Goal: Book appointment/travel/reservation

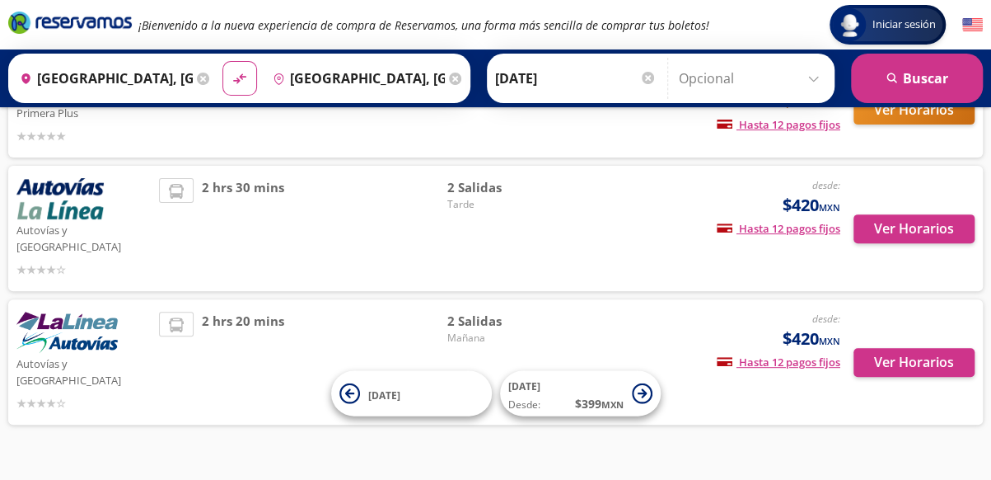
scroll to position [166, 0]
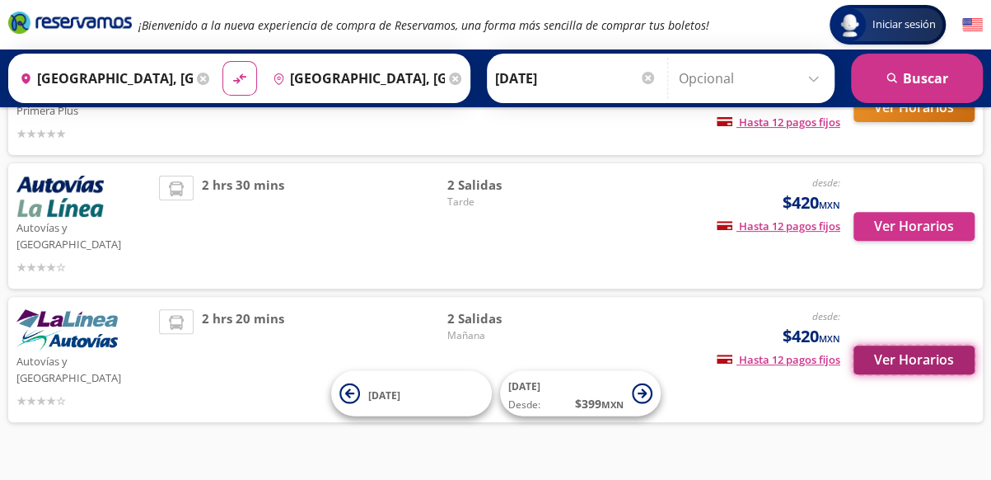
click at [927, 345] on button "Ver Horarios" at bounding box center [914, 359] width 121 height 29
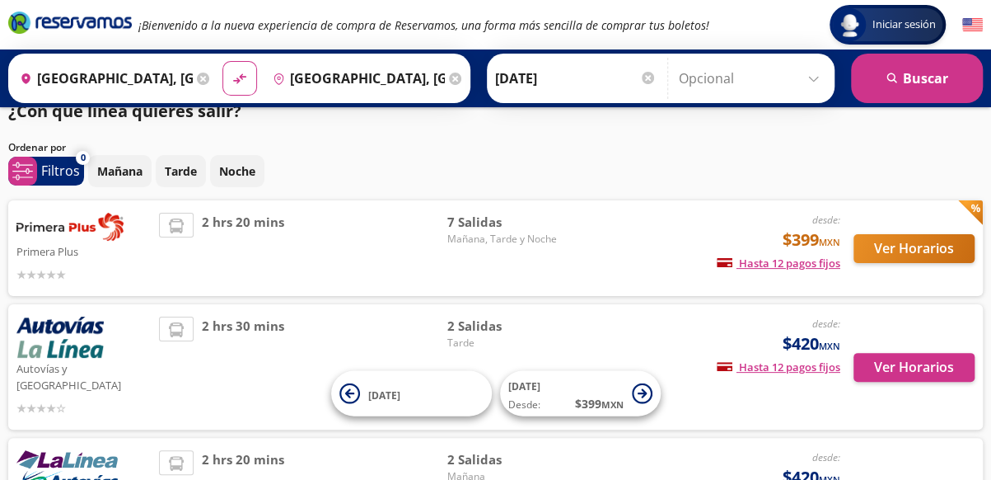
scroll to position [23, 0]
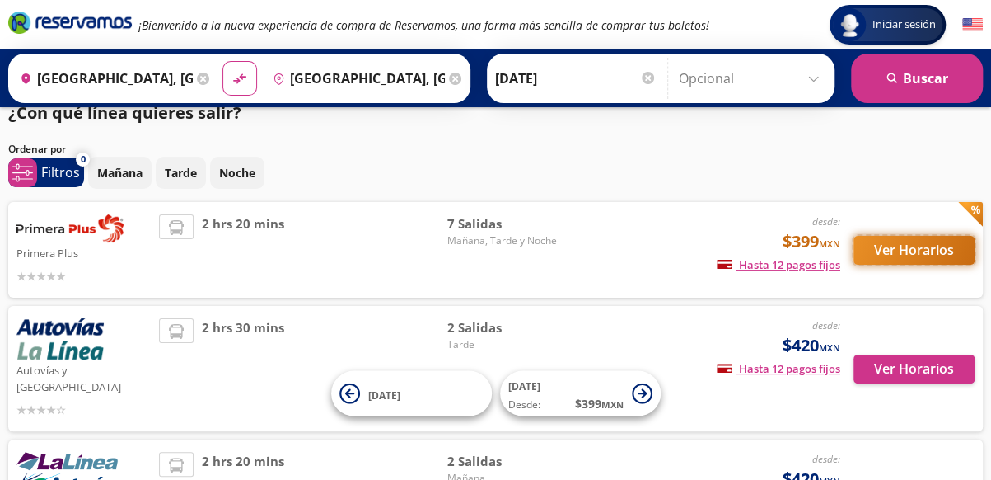
click at [924, 251] on button "Ver Horarios" at bounding box center [914, 250] width 121 height 29
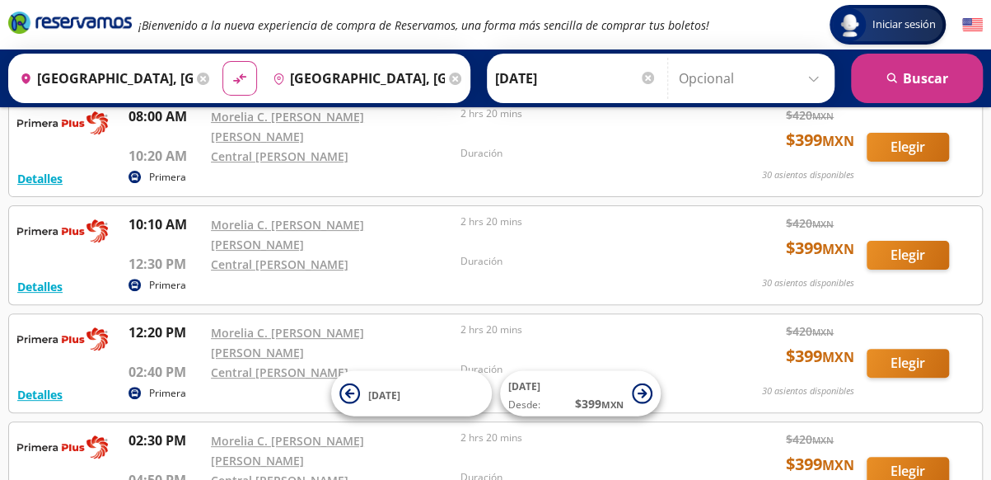
scroll to position [101, 0]
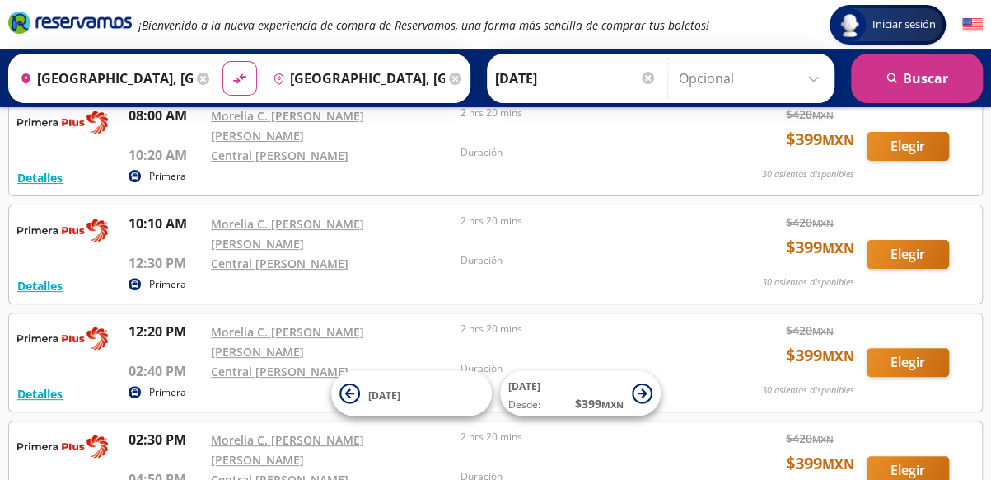
click at [198, 79] on icon at bounding box center [203, 79] width 12 height 12
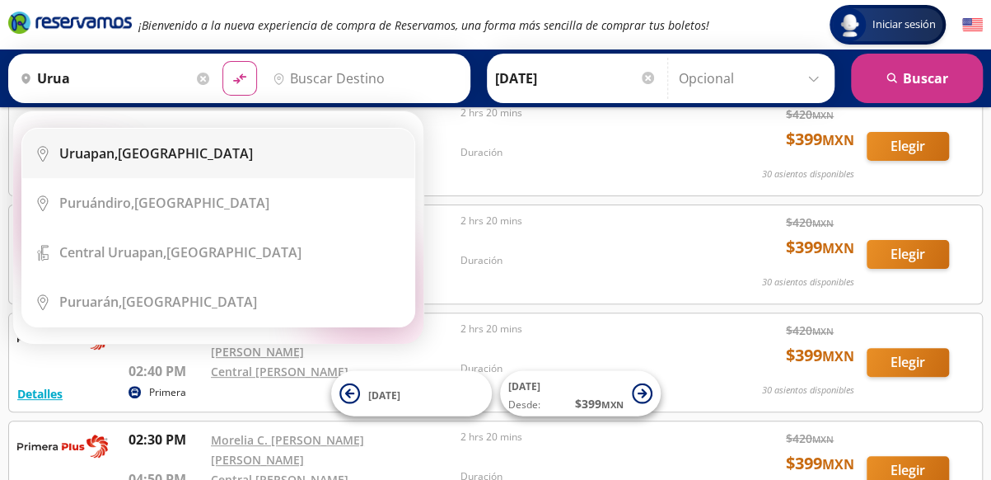
click at [100, 156] on b "Uruapan," at bounding box center [88, 153] width 59 height 18
type input "Uruapan, [GEOGRAPHIC_DATA]"
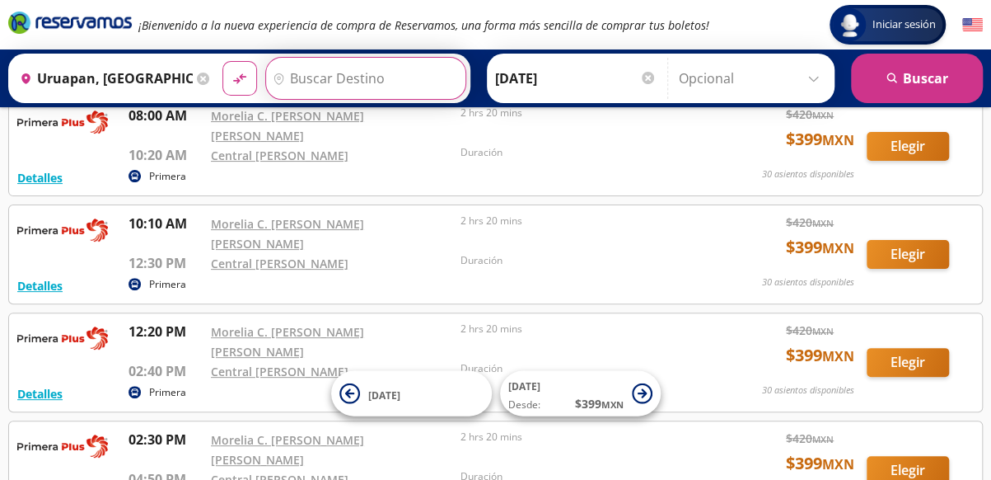
click at [331, 80] on input "Destino" at bounding box center [364, 78] width 196 height 41
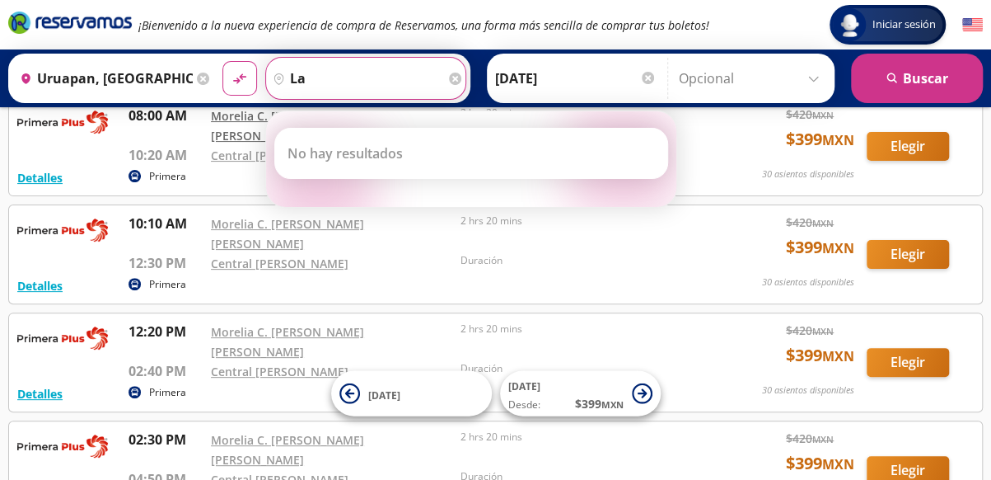
type input "l"
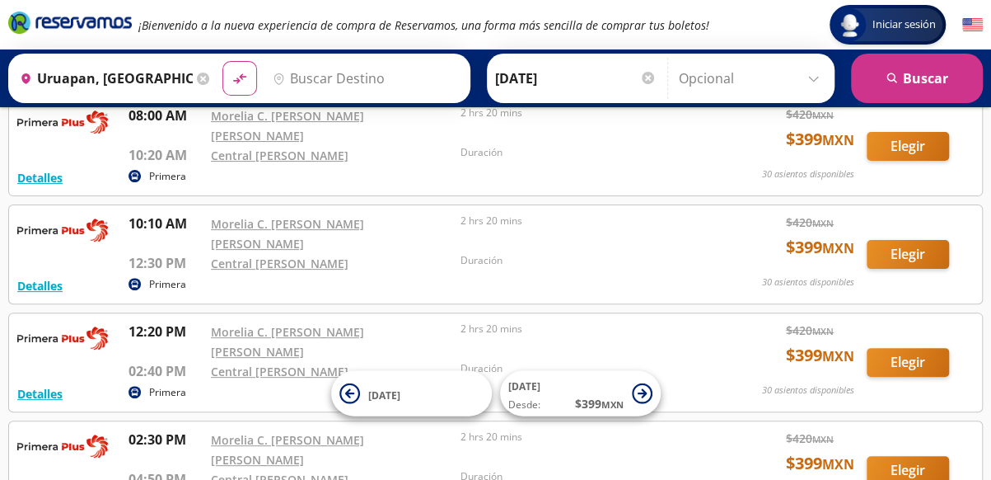
click at [198, 78] on icon at bounding box center [203, 79] width 12 height 12
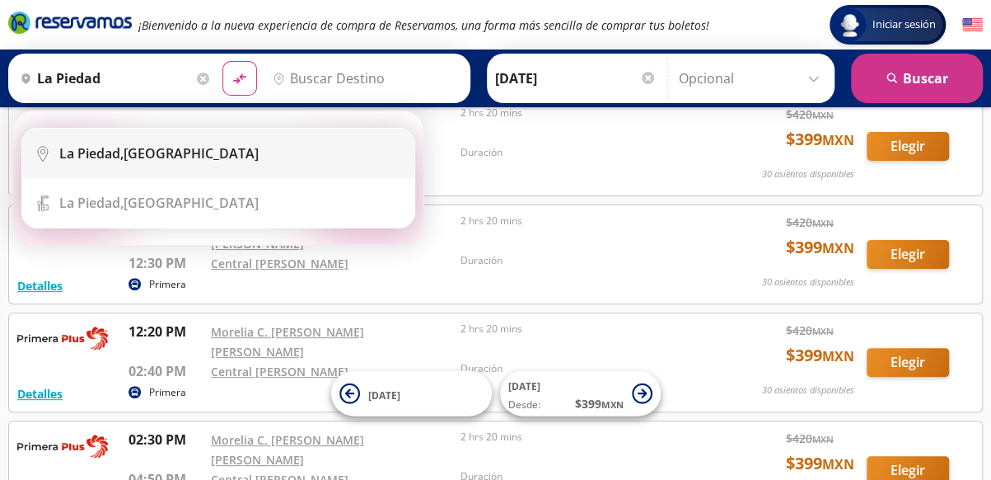
click at [102, 144] on b "La Piedad," at bounding box center [91, 153] width 64 height 18
type input "La [PERSON_NAME], [GEOGRAPHIC_DATA]"
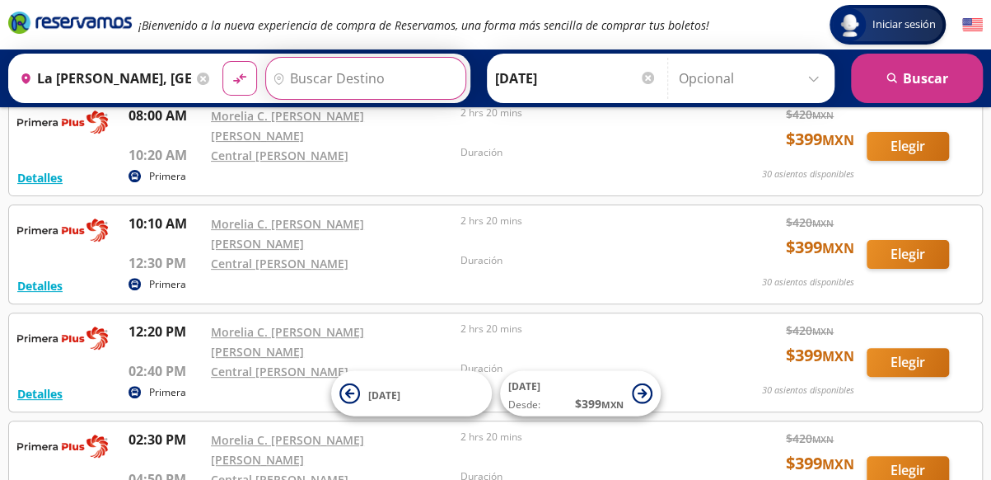
click at [302, 75] on input "Destino" at bounding box center [364, 78] width 196 height 41
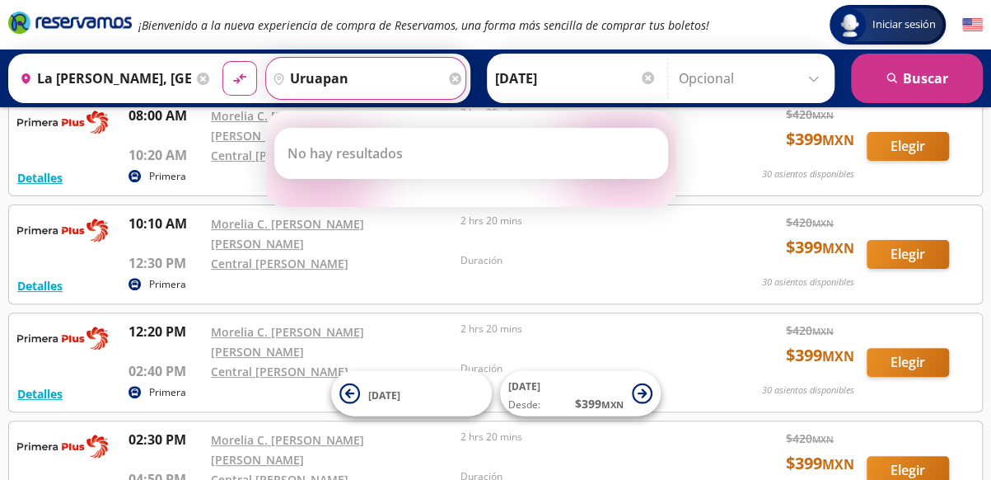
type input "uruapan"
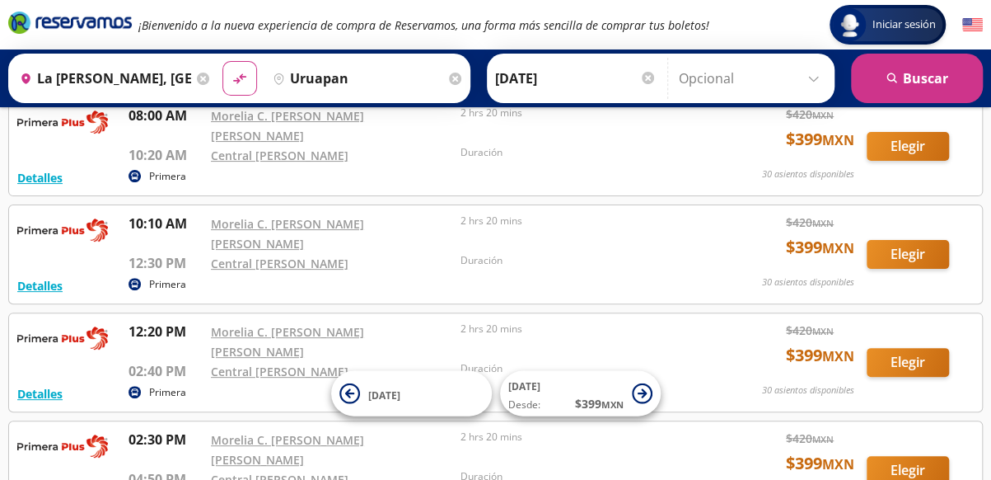
click at [198, 81] on icon at bounding box center [203, 79] width 12 height 12
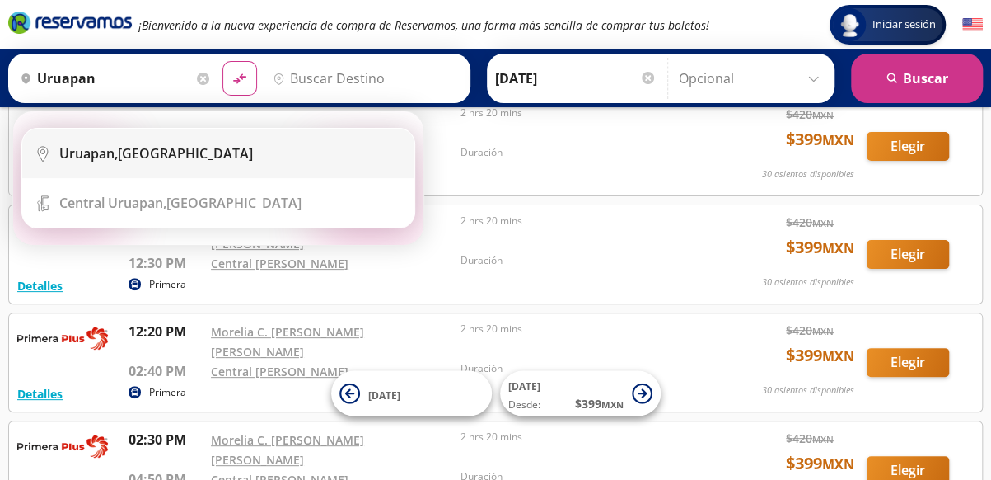
click at [127, 150] on div "Uruapan, [GEOGRAPHIC_DATA]" at bounding box center [156, 153] width 194 height 18
type input "Uruapan, [GEOGRAPHIC_DATA]"
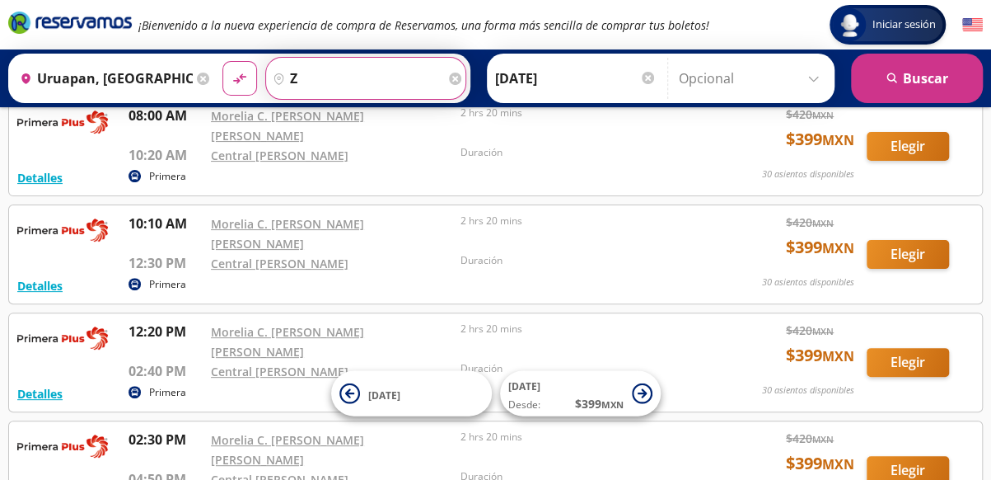
click at [310, 81] on input "z" at bounding box center [356, 78] width 180 height 41
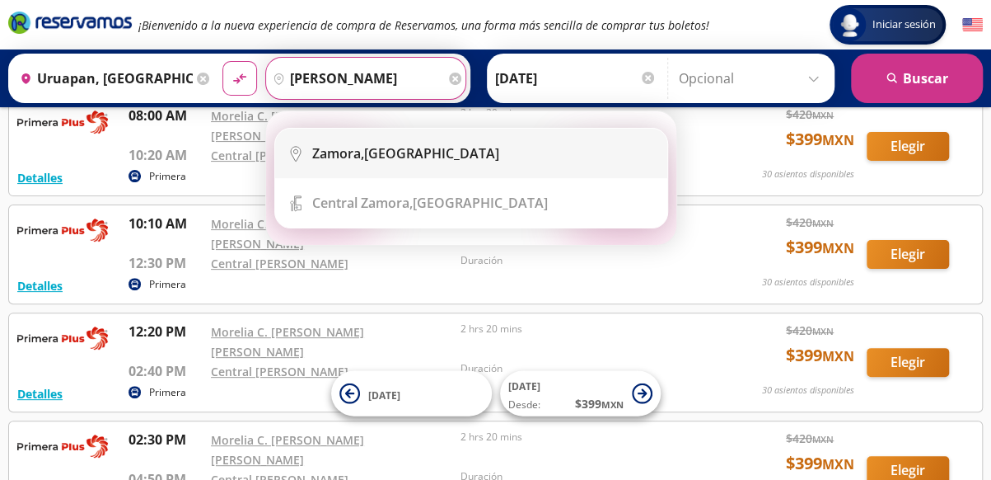
click at [326, 152] on b "Zamora," at bounding box center [338, 153] width 52 height 18
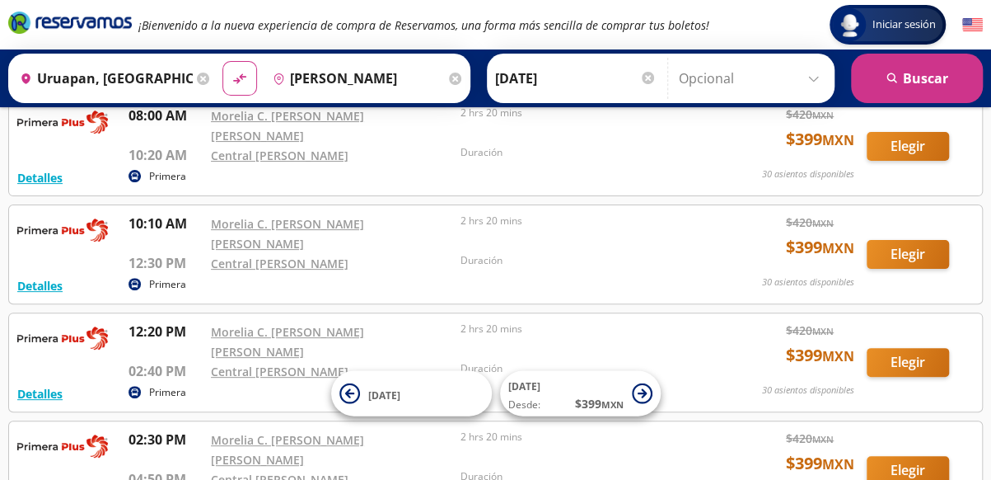
type input "[GEOGRAPHIC_DATA], [GEOGRAPHIC_DATA]"
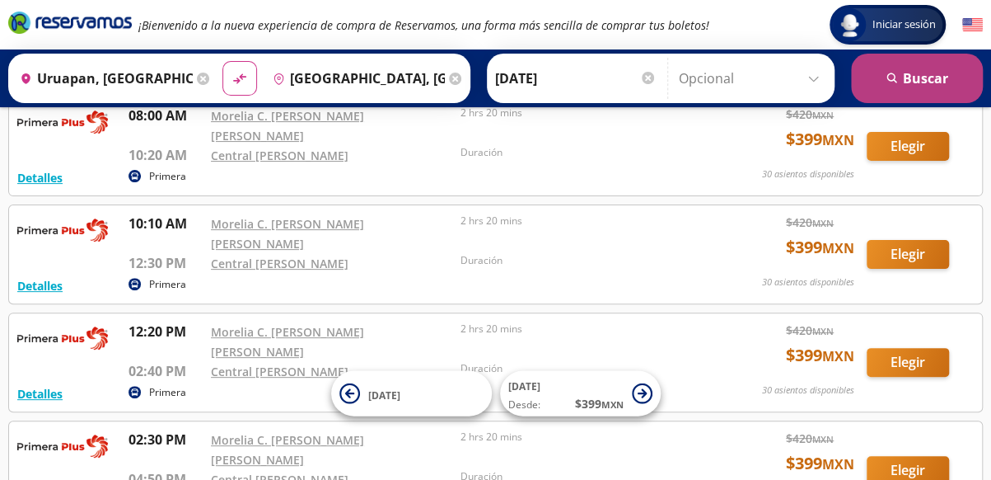
click at [933, 75] on button "search [GEOGRAPHIC_DATA]" at bounding box center [917, 78] width 132 height 49
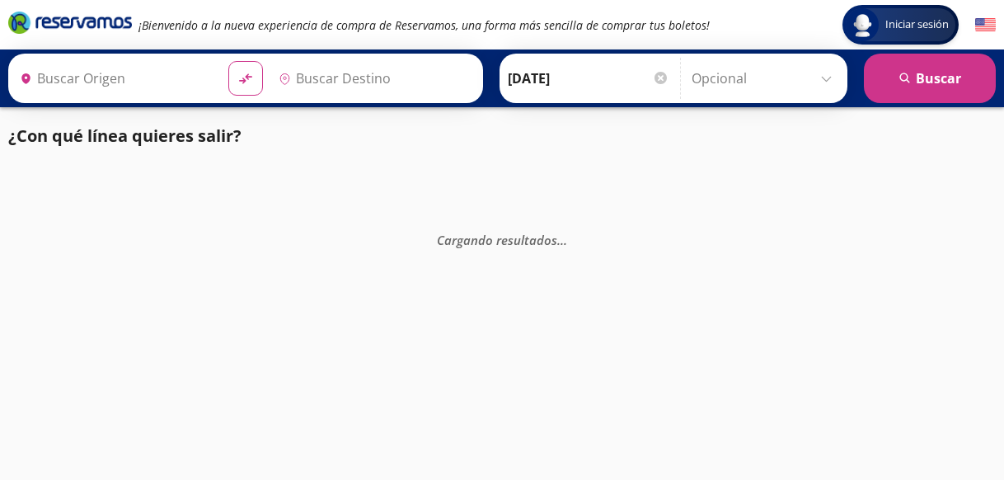
type input "[GEOGRAPHIC_DATA], [GEOGRAPHIC_DATA]"
type input "Uruapan, [GEOGRAPHIC_DATA]"
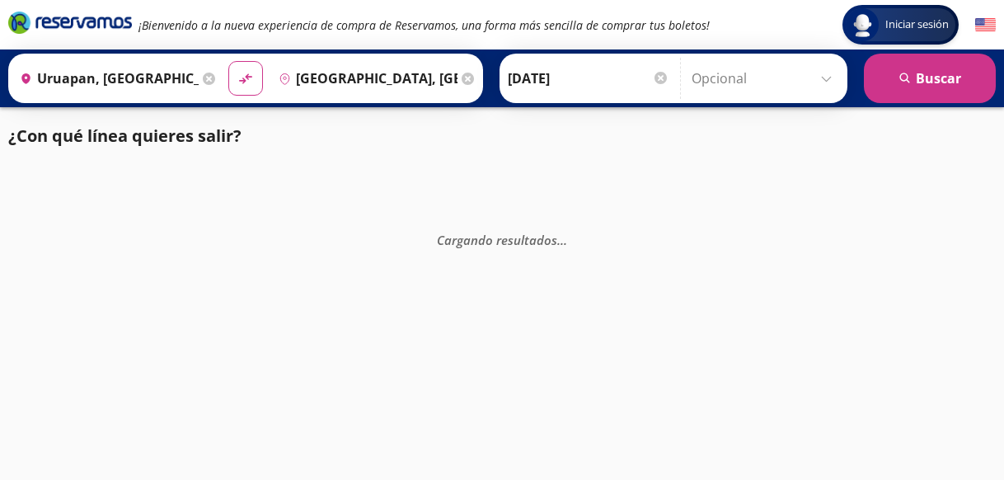
click at [654, 80] on div at bounding box center [660, 78] width 12 height 12
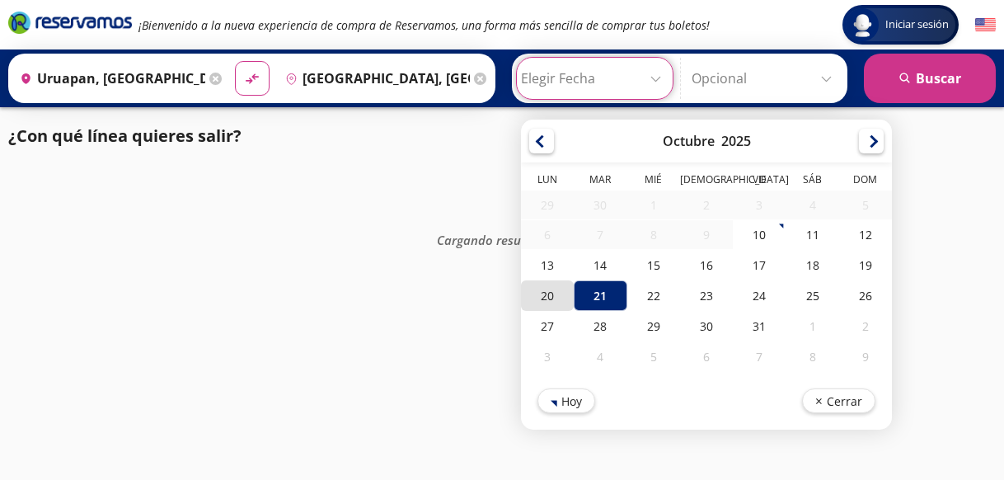
click at [537, 291] on div "20" at bounding box center [547, 295] width 53 height 30
type input "[DATE]"
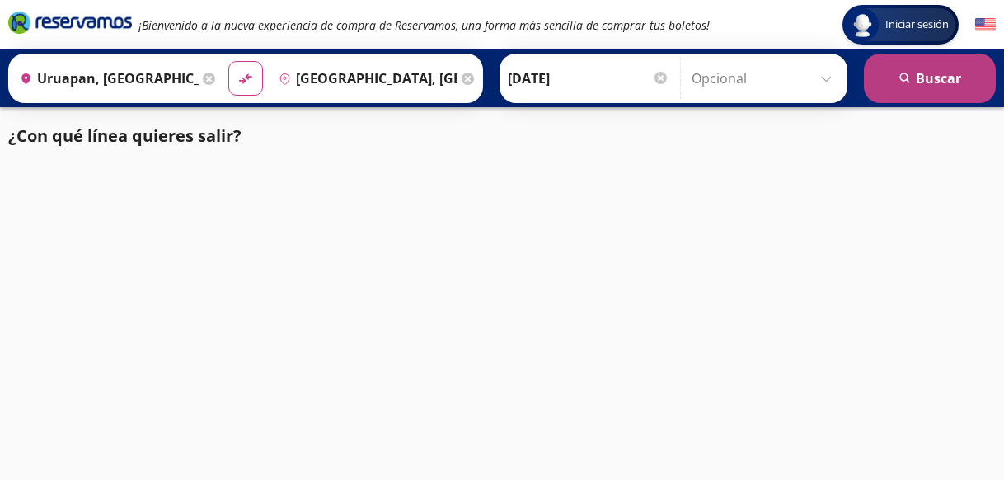
click at [943, 83] on button "search [GEOGRAPHIC_DATA]" at bounding box center [930, 78] width 132 height 49
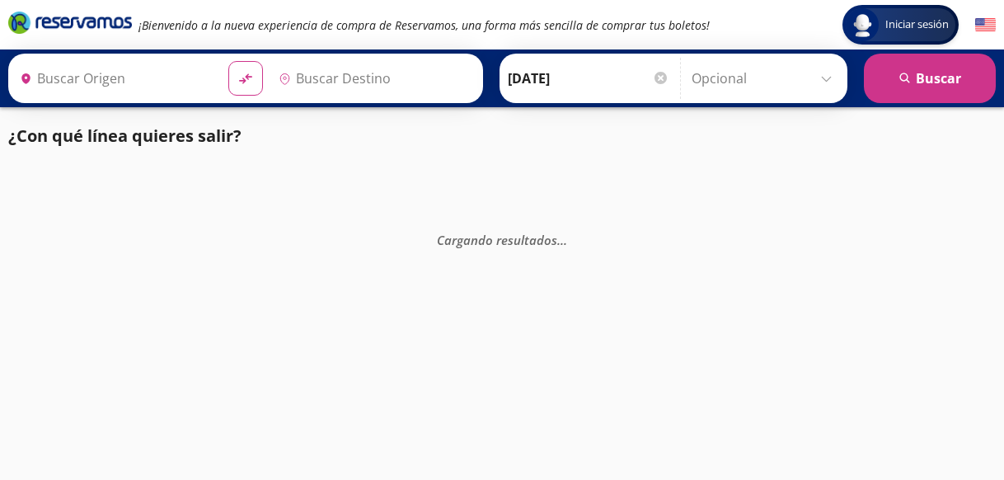
type input "[GEOGRAPHIC_DATA], [GEOGRAPHIC_DATA]"
type input "Uruapan, [GEOGRAPHIC_DATA]"
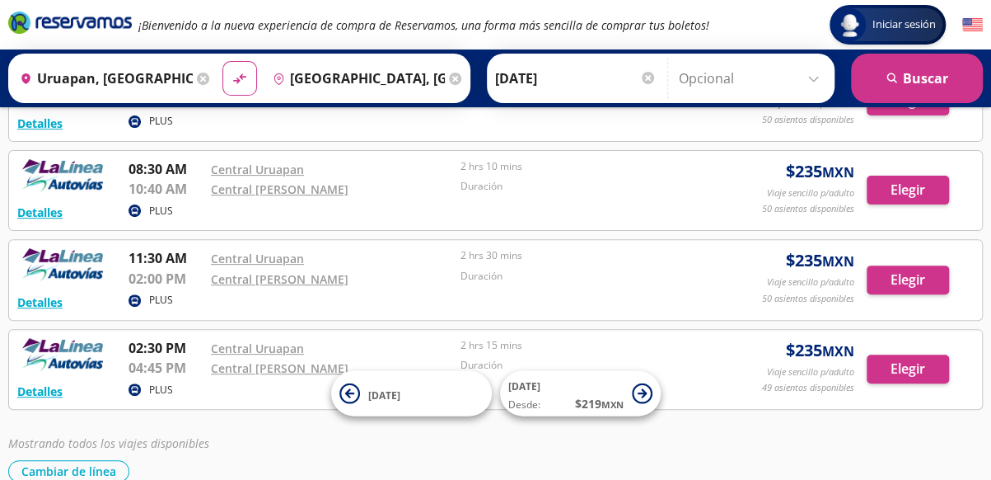
scroll to position [218, 0]
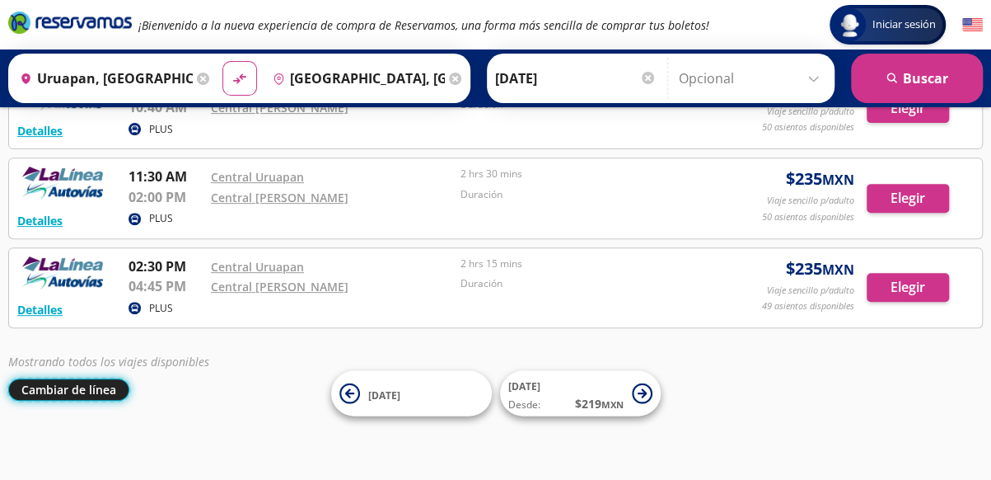
click at [79, 387] on button "Cambiar de línea" at bounding box center [68, 389] width 121 height 22
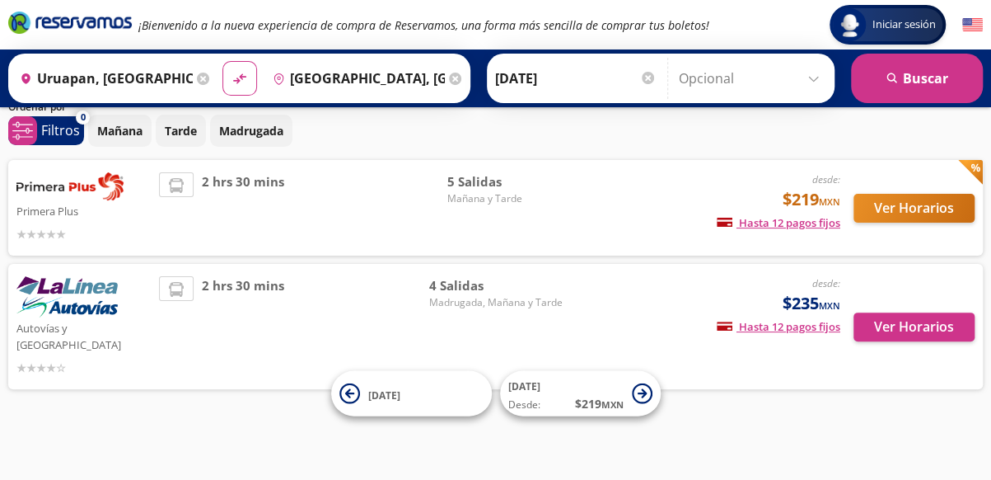
scroll to position [49, 0]
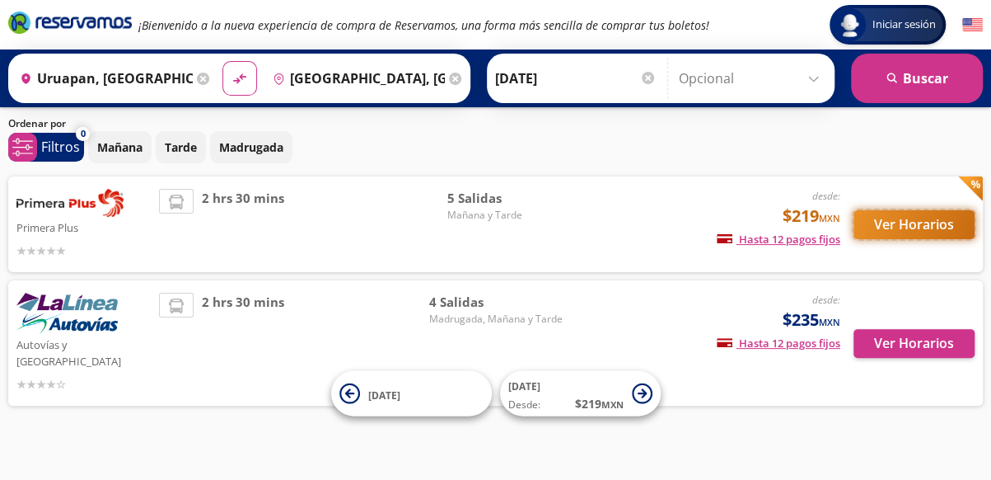
click at [899, 227] on button "Ver Horarios" at bounding box center [914, 224] width 121 height 29
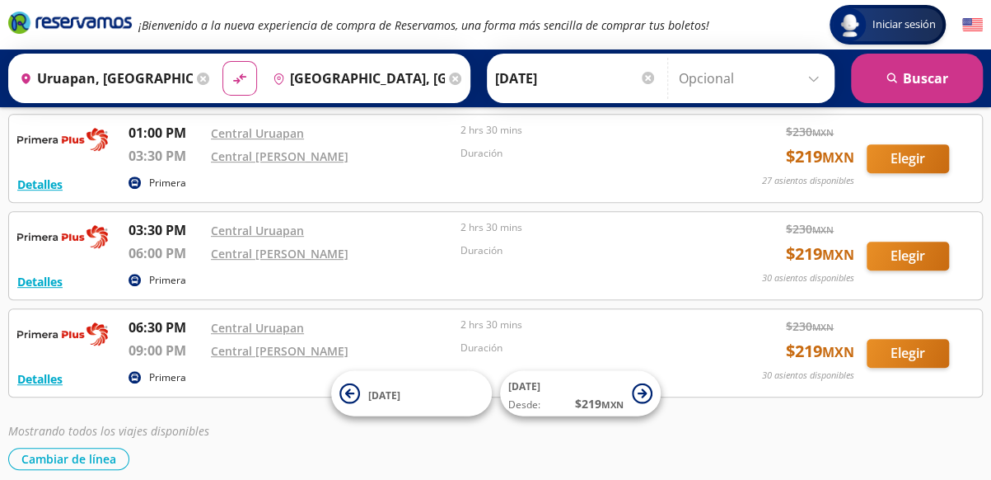
scroll to position [283, 0]
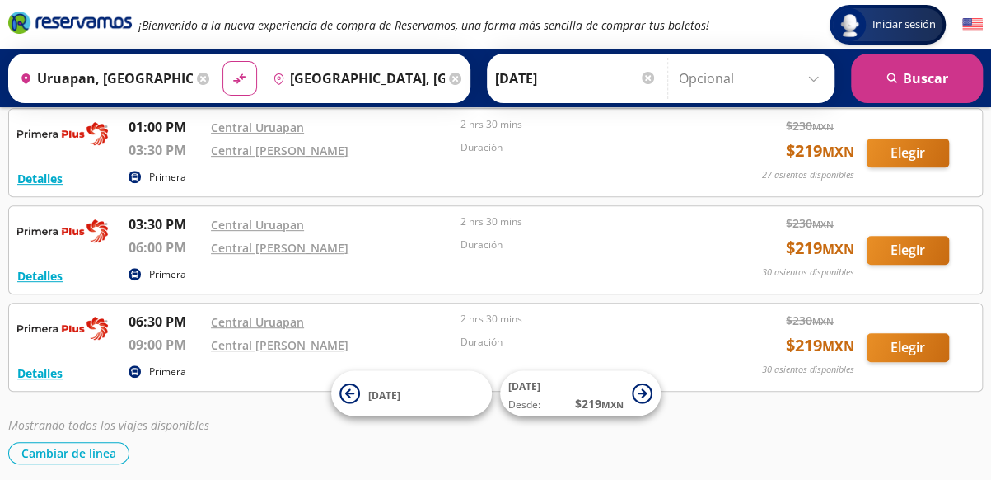
click at [198, 77] on icon at bounding box center [203, 79] width 12 height 12
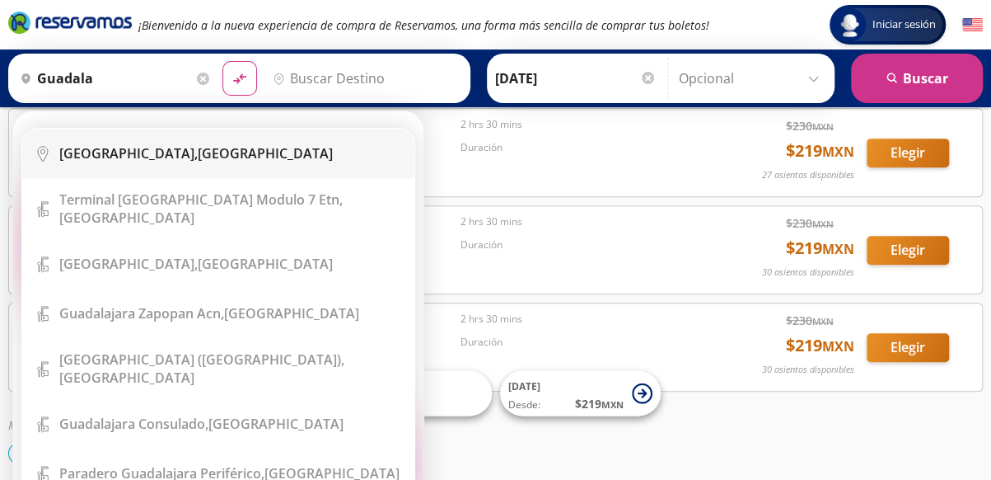
click at [109, 152] on b "[GEOGRAPHIC_DATA]," at bounding box center [128, 153] width 138 height 18
type input "[GEOGRAPHIC_DATA], [GEOGRAPHIC_DATA]"
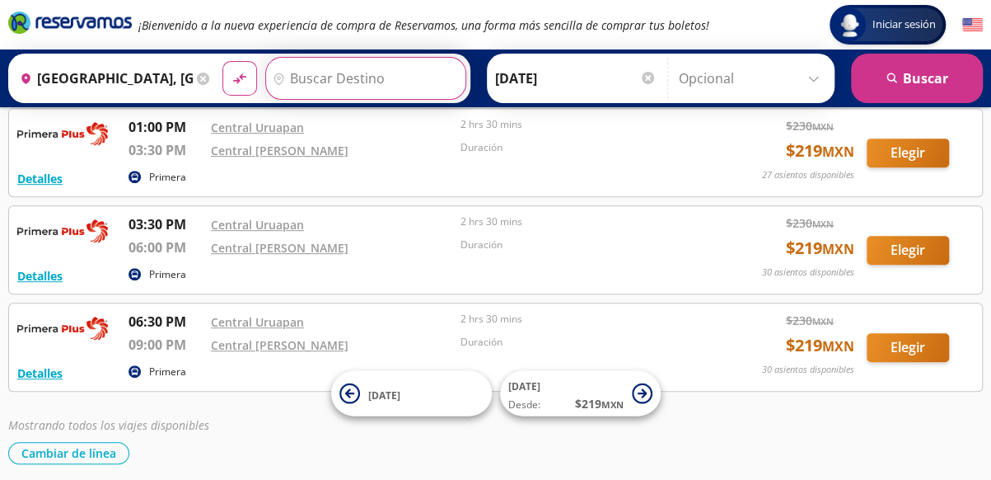
click at [302, 84] on input "Destino" at bounding box center [364, 78] width 196 height 41
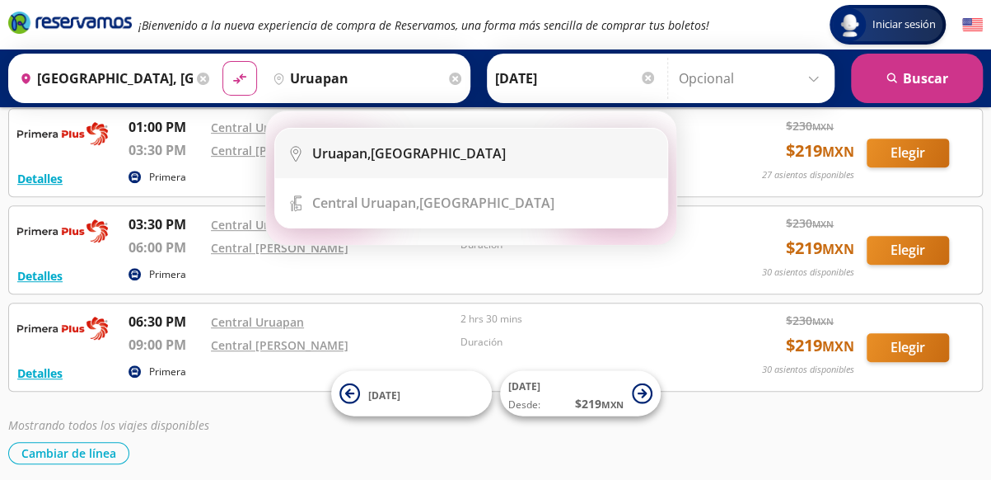
click at [330, 157] on b "Uruapan," at bounding box center [341, 153] width 59 height 18
type input "Uruapan, [GEOGRAPHIC_DATA]"
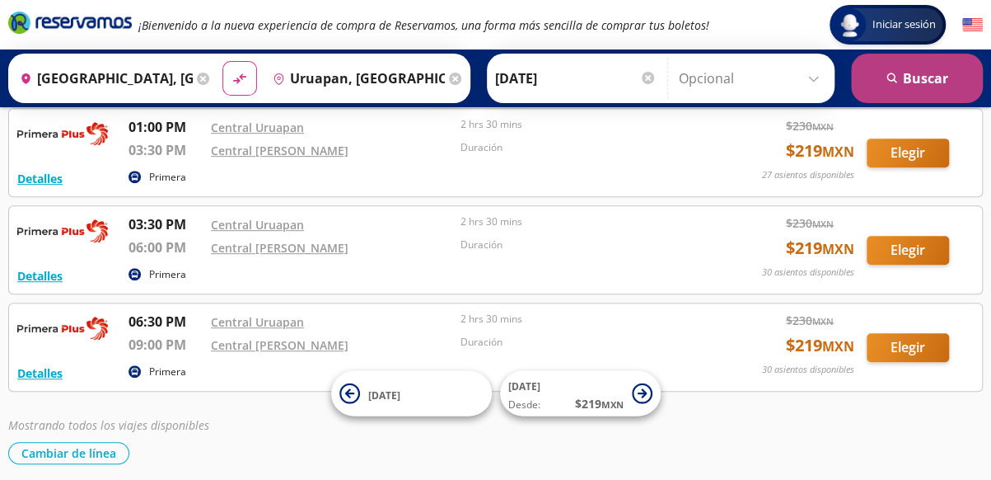
click at [901, 77] on button "search [GEOGRAPHIC_DATA]" at bounding box center [917, 78] width 132 height 49
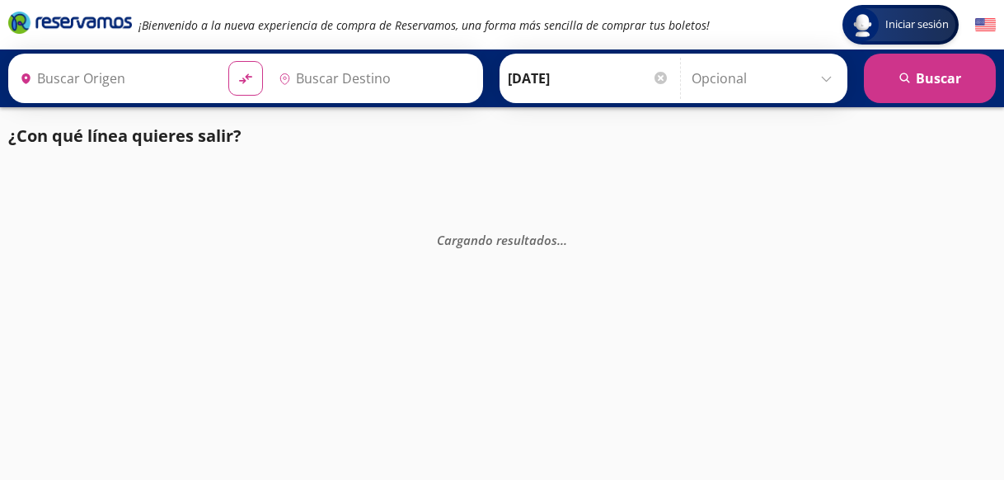
type input "Uruapan, [GEOGRAPHIC_DATA]"
type input "[GEOGRAPHIC_DATA], [GEOGRAPHIC_DATA]"
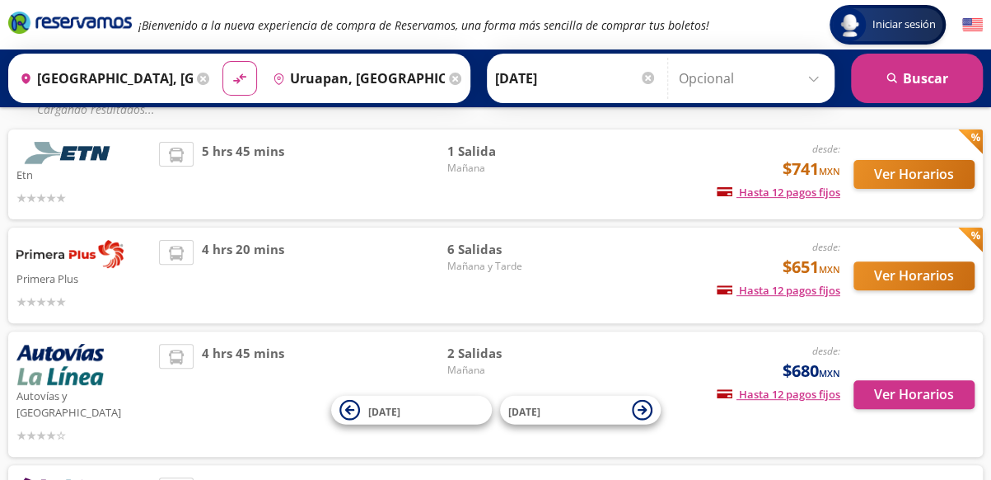
scroll to position [132, 0]
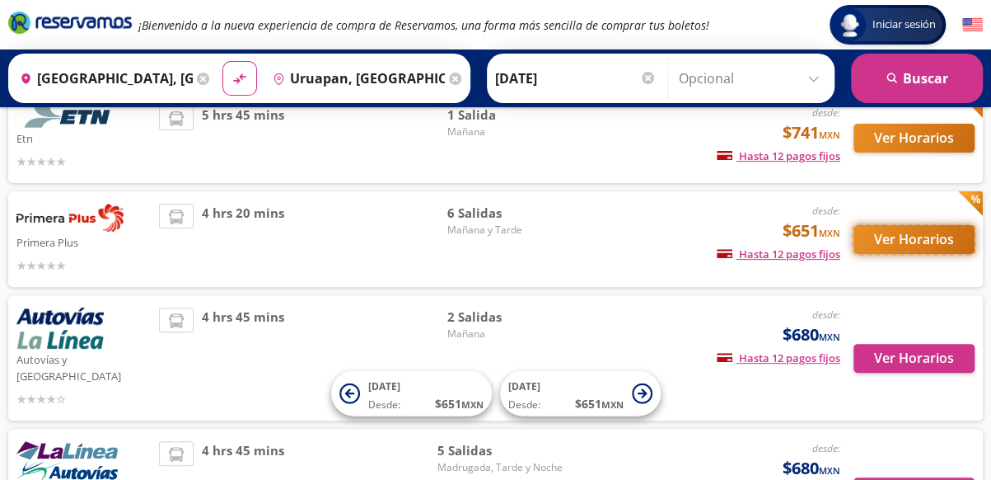
click at [910, 246] on button "Ver Horarios" at bounding box center [914, 239] width 121 height 29
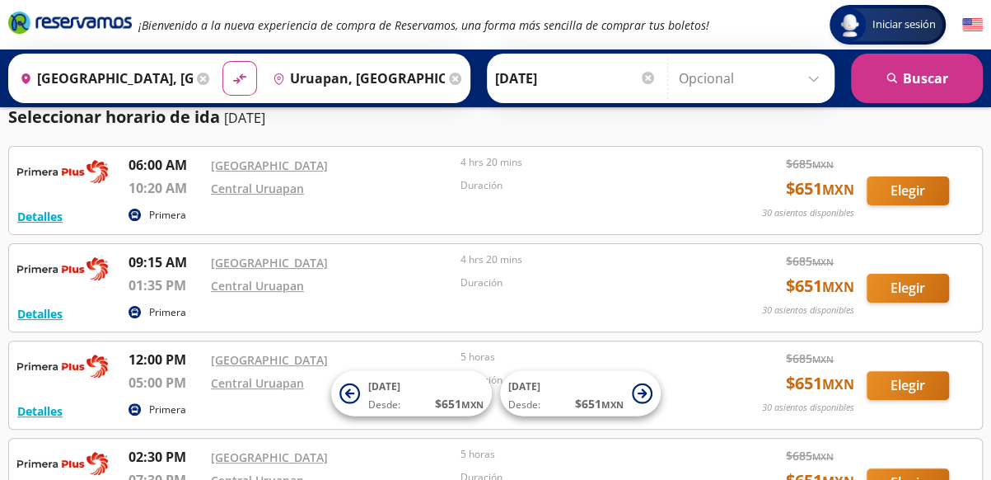
scroll to position [52, 0]
